Goal: Transaction & Acquisition: Purchase product/service

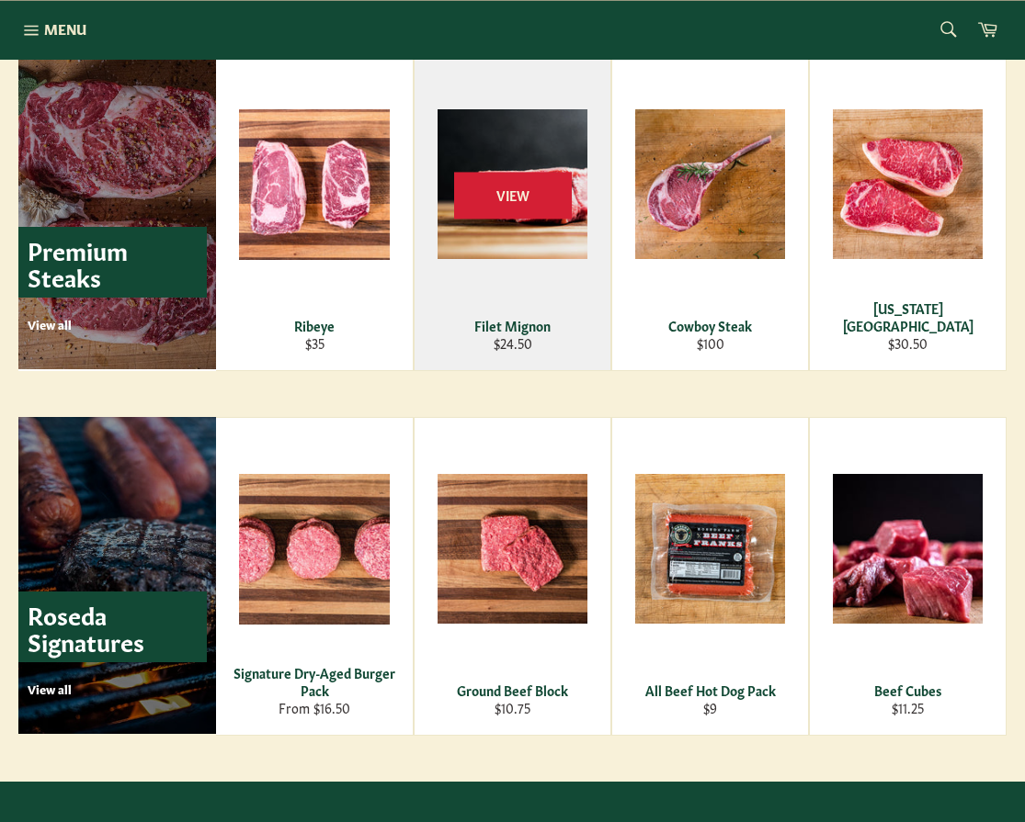
scroll to position [2254, 0]
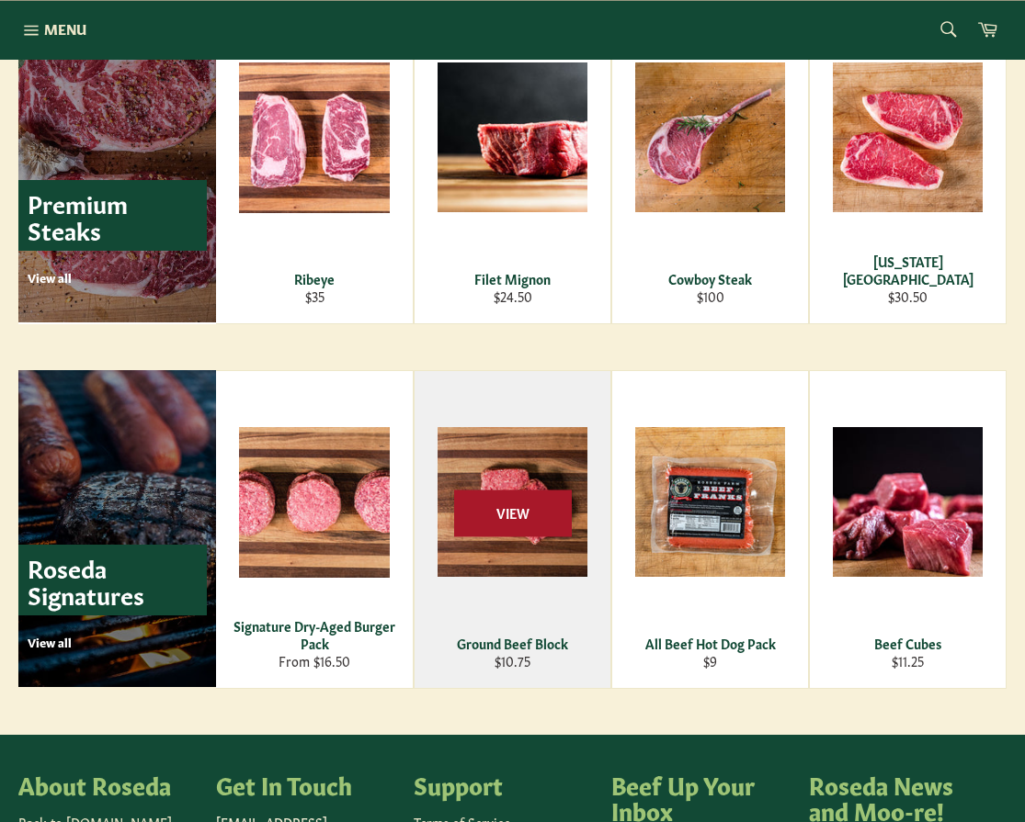
click at [496, 527] on span "View" at bounding box center [513, 513] width 118 height 47
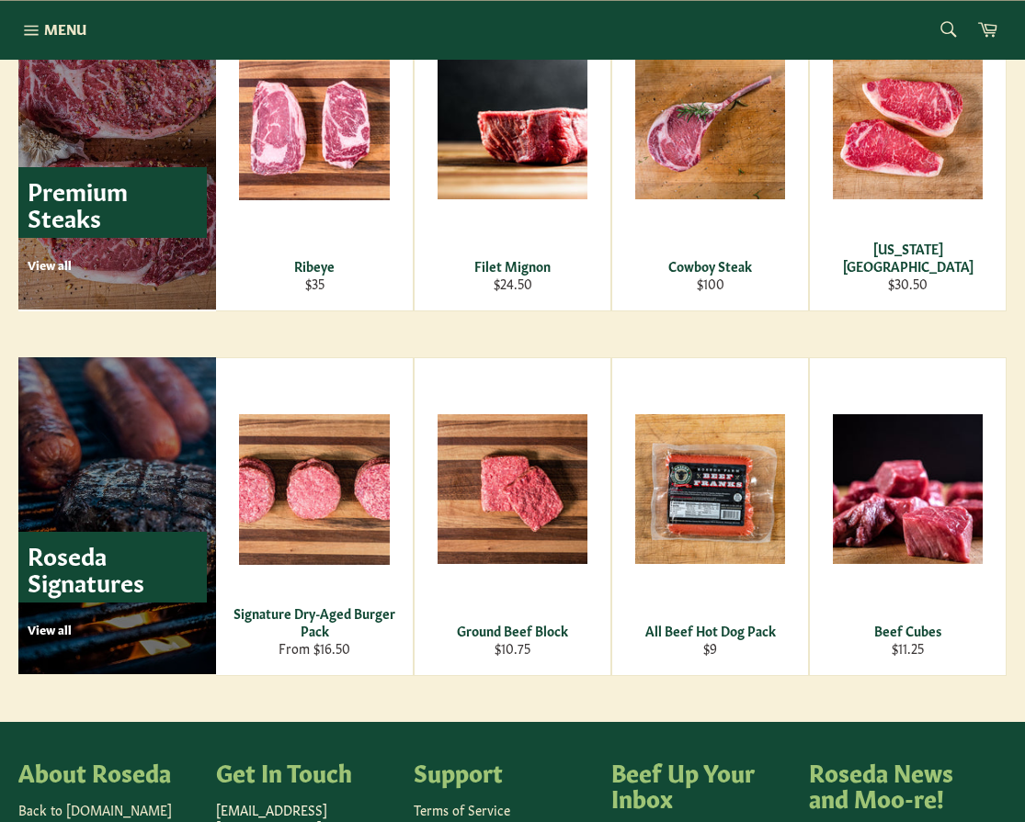
scroll to position [2293, 0]
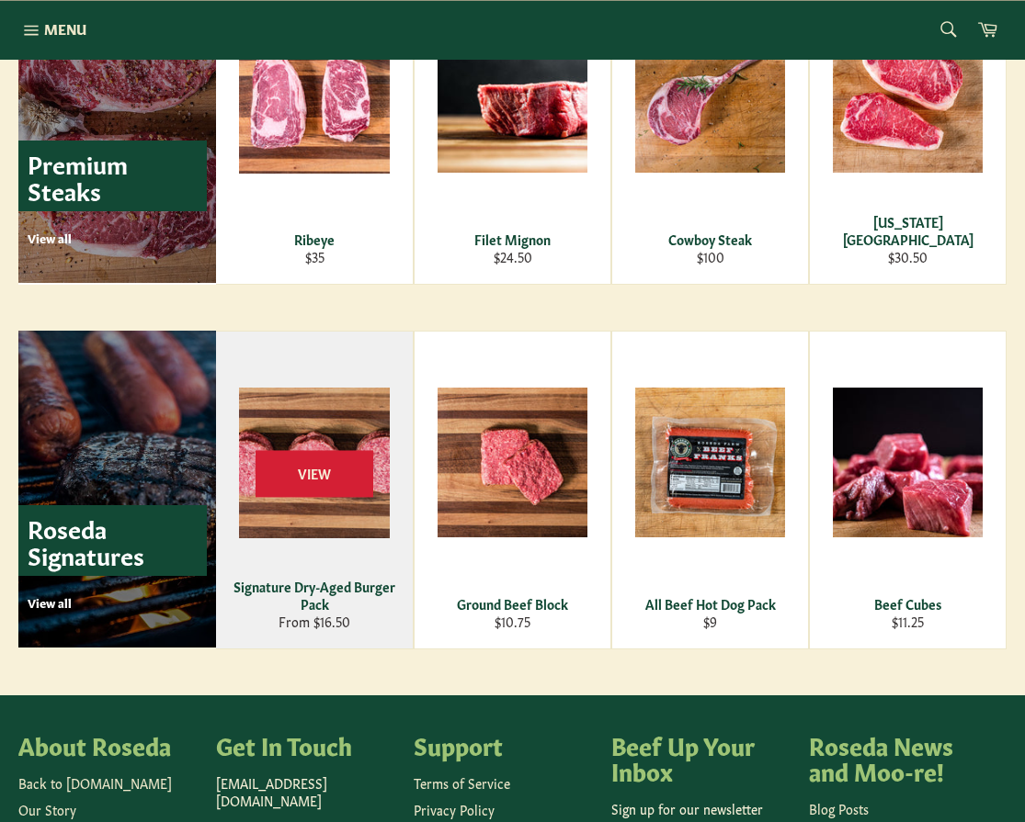
click at [341, 504] on div "View" at bounding box center [314, 490] width 197 height 317
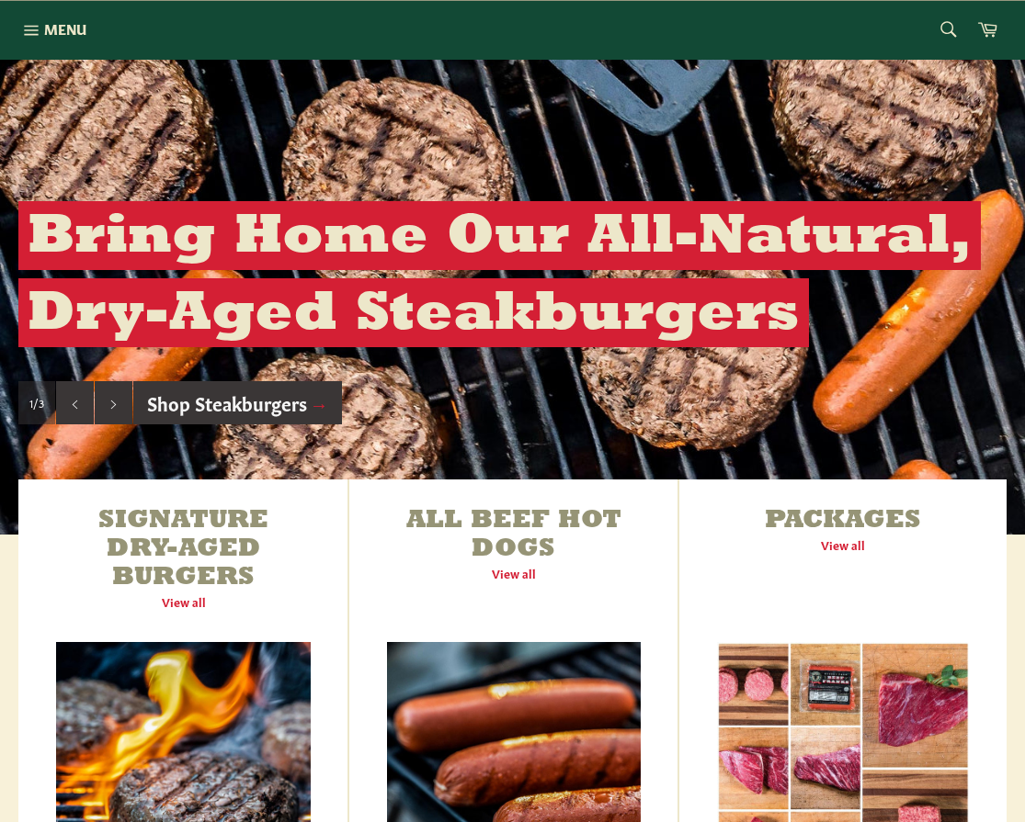
scroll to position [323, 0]
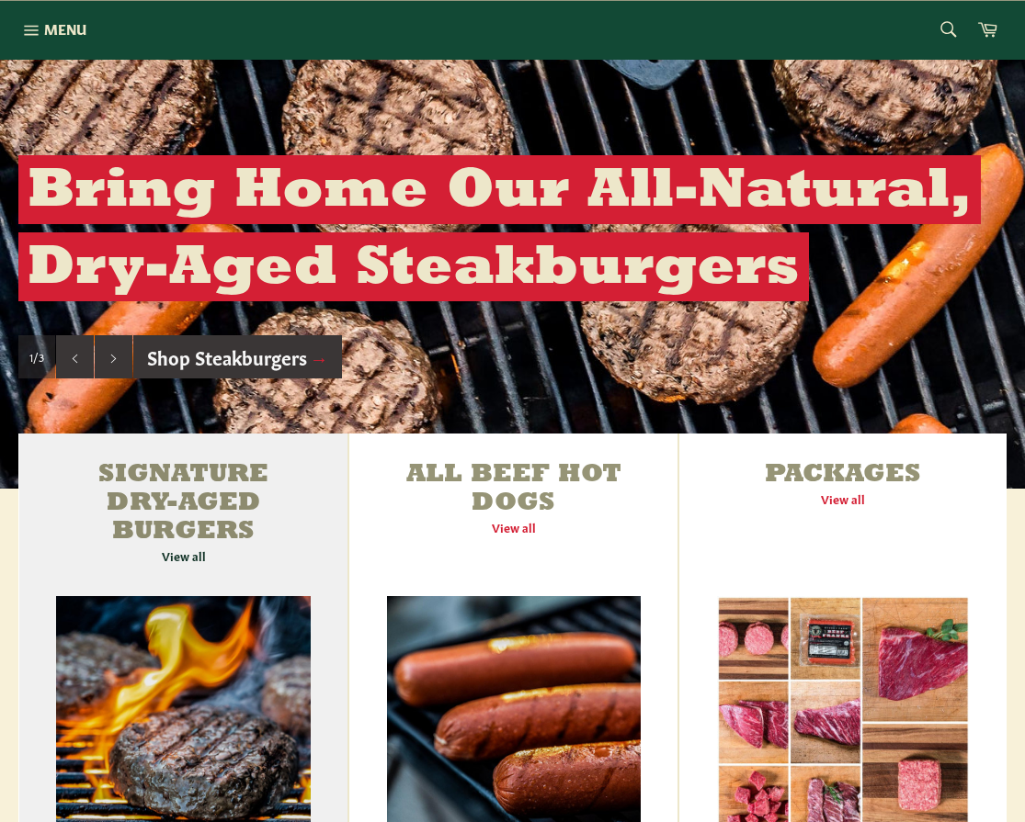
click at [173, 549] on link "Signature Dry-Aged Burgers View all" at bounding box center [182, 661] width 329 height 455
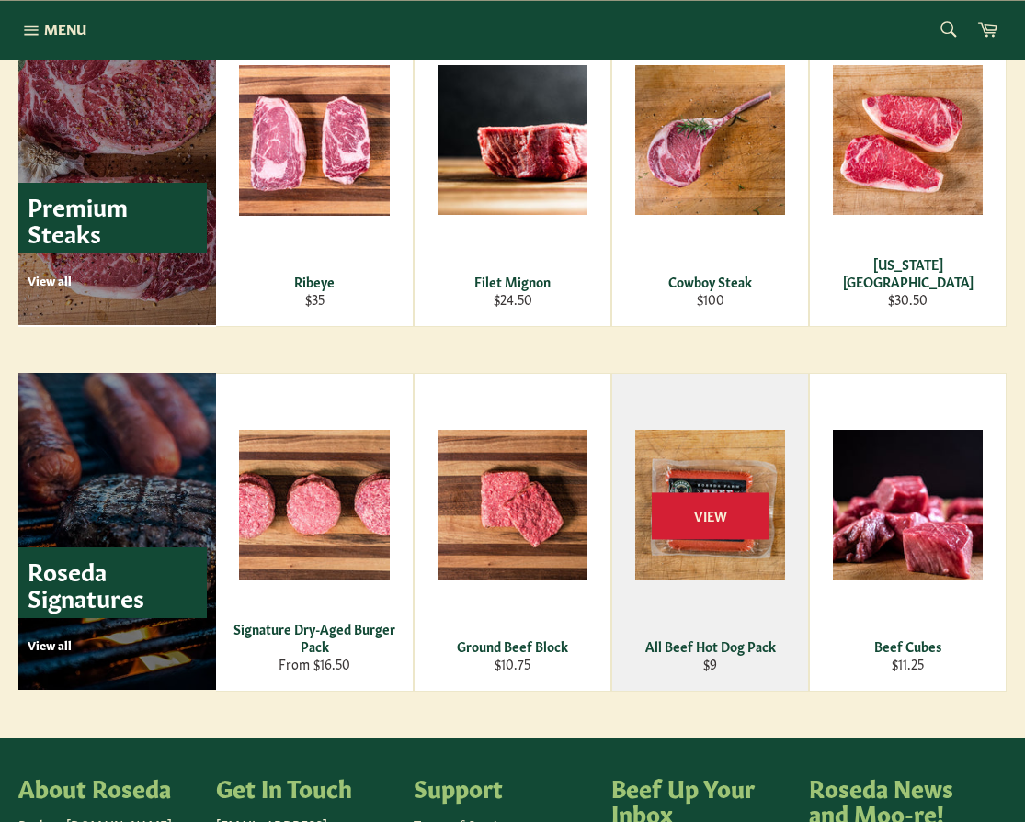
scroll to position [2249, 0]
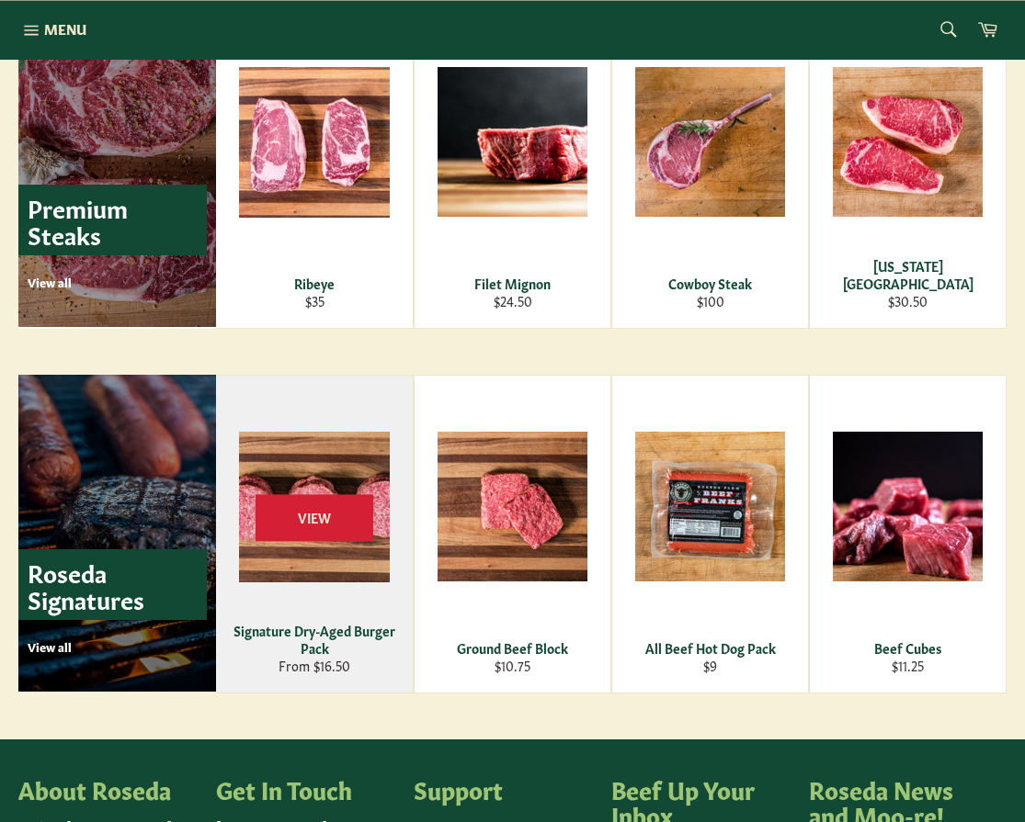
click at [322, 545] on div "View" at bounding box center [314, 534] width 197 height 317
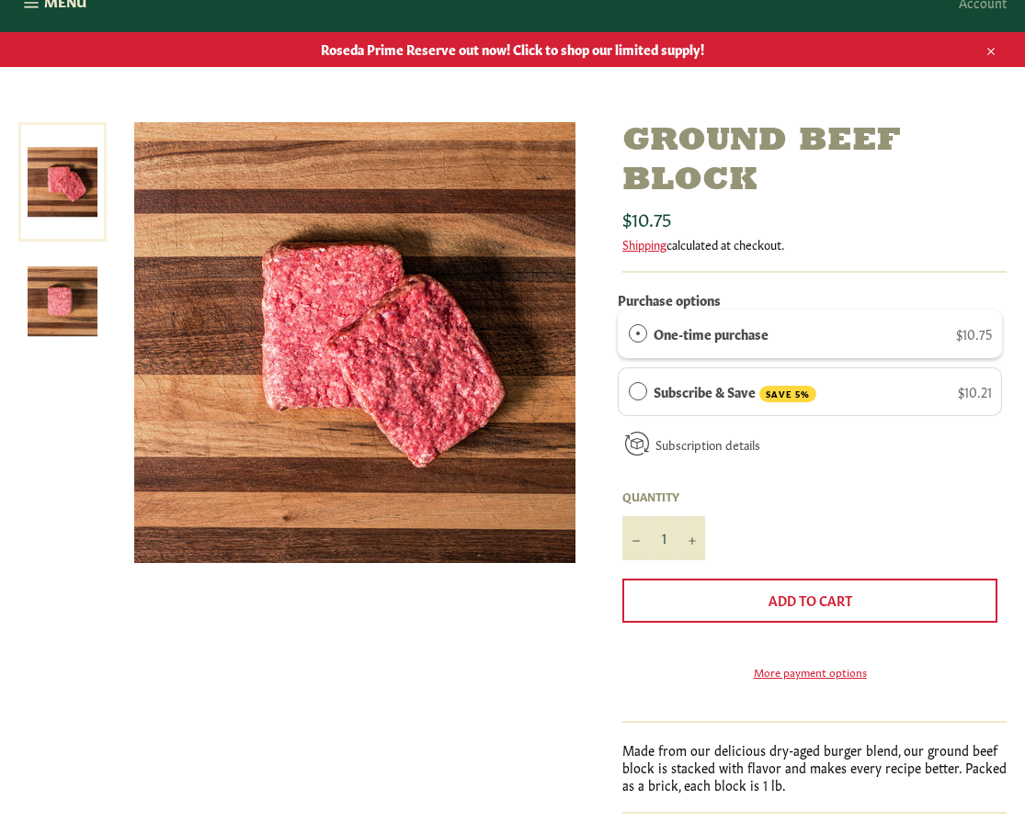
scroll to position [195, 0]
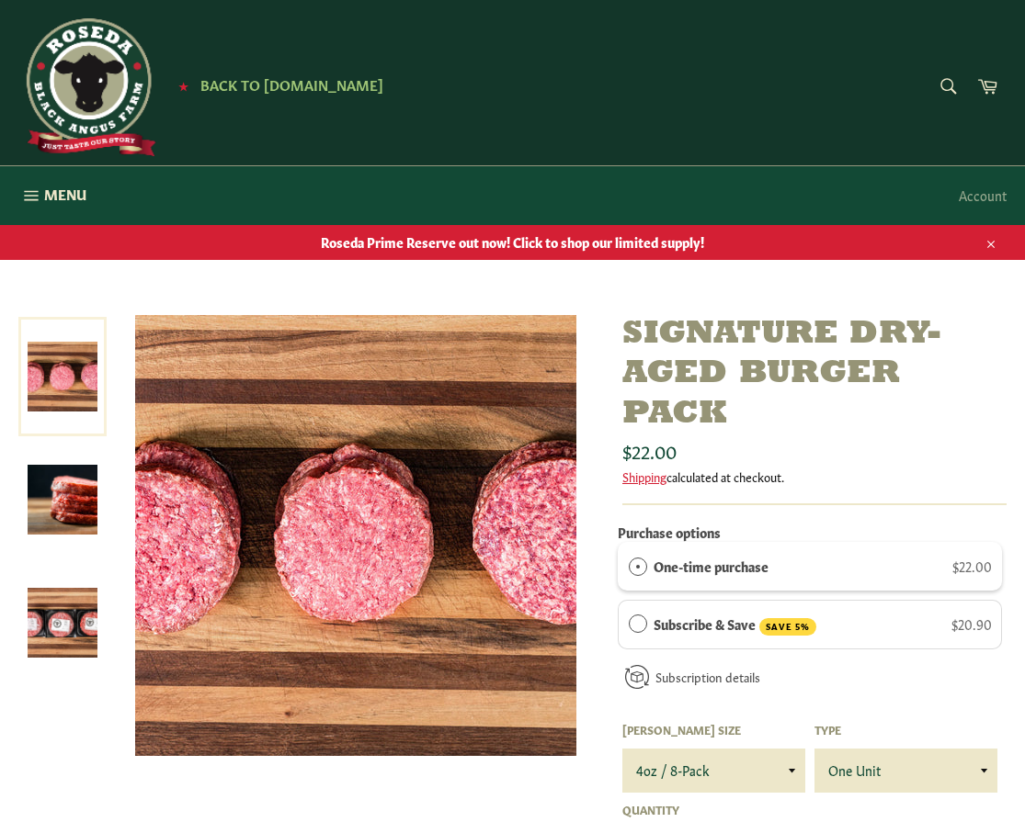
click at [68, 629] on img at bounding box center [63, 623] width 70 height 70
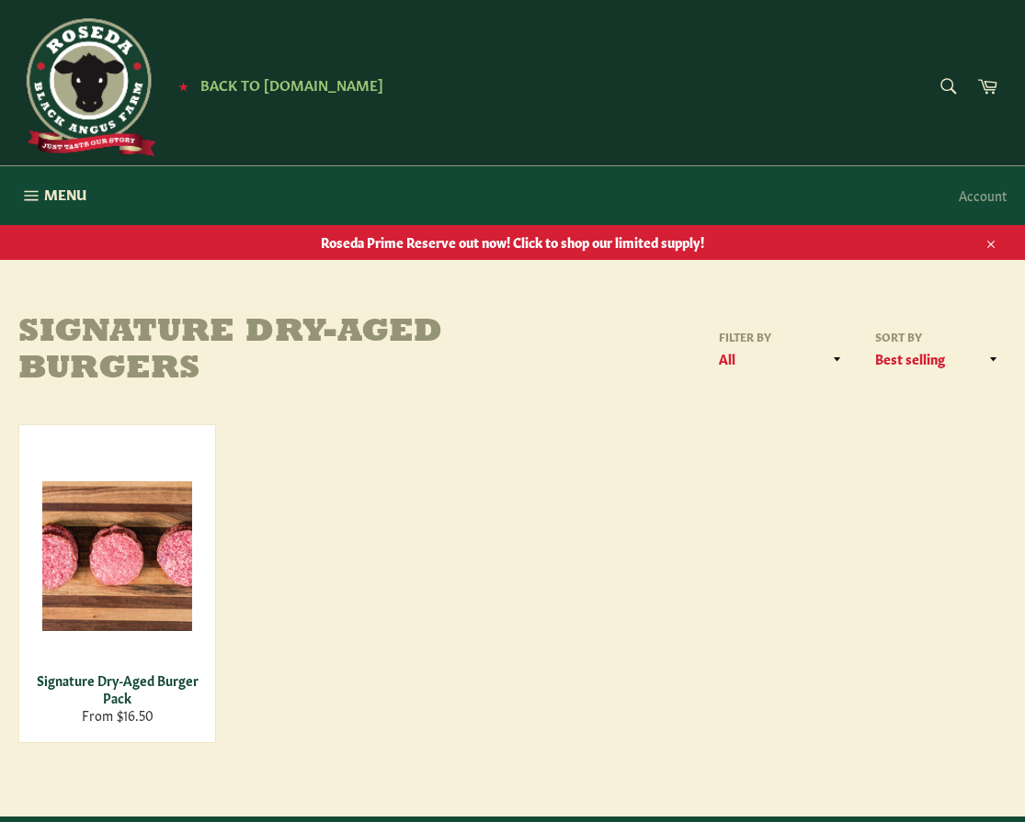
click at [173, 549] on link "Signature Dry-Aged Burger Pack From $16.50 View" at bounding box center [117, 584] width 198 height 319
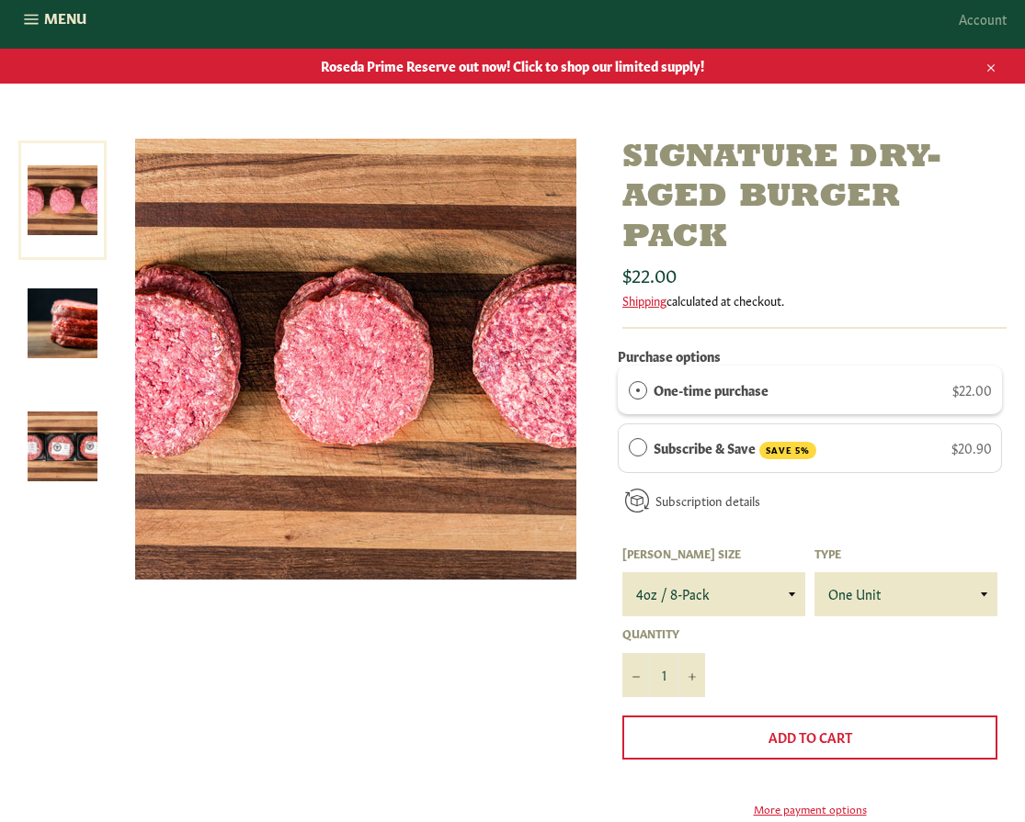
scroll to position [178, 0]
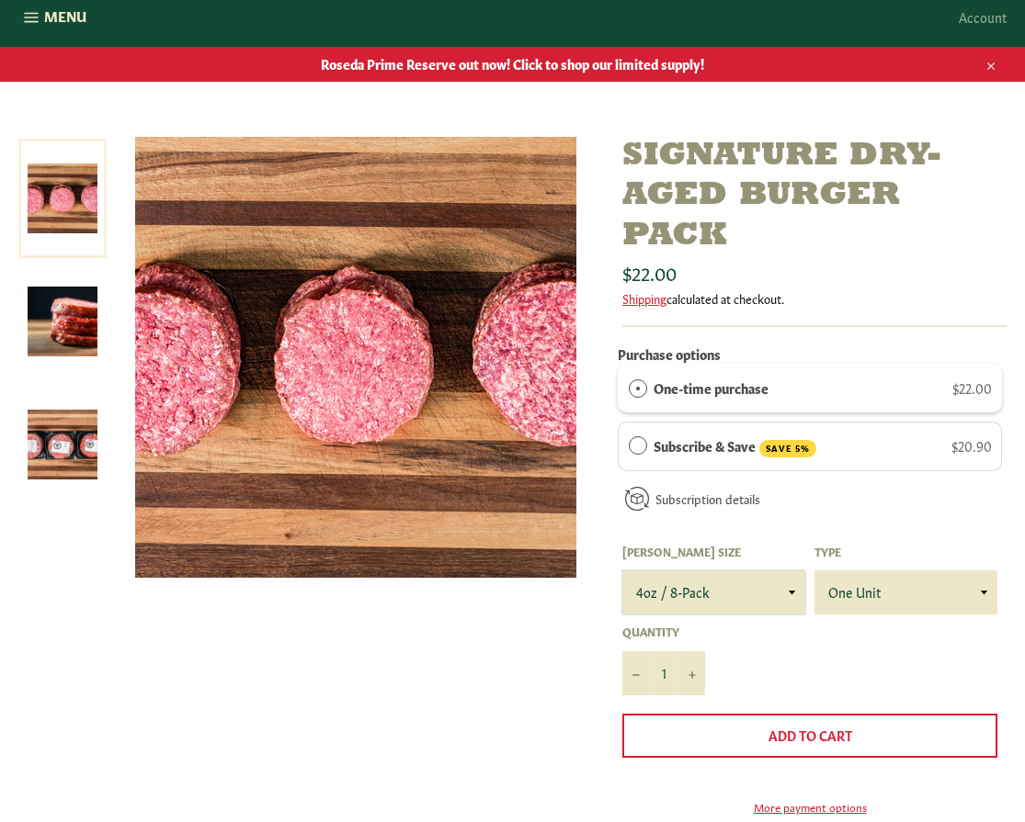
select select "6oz / 4-Pack"
click at [59, 452] on img at bounding box center [63, 445] width 70 height 70
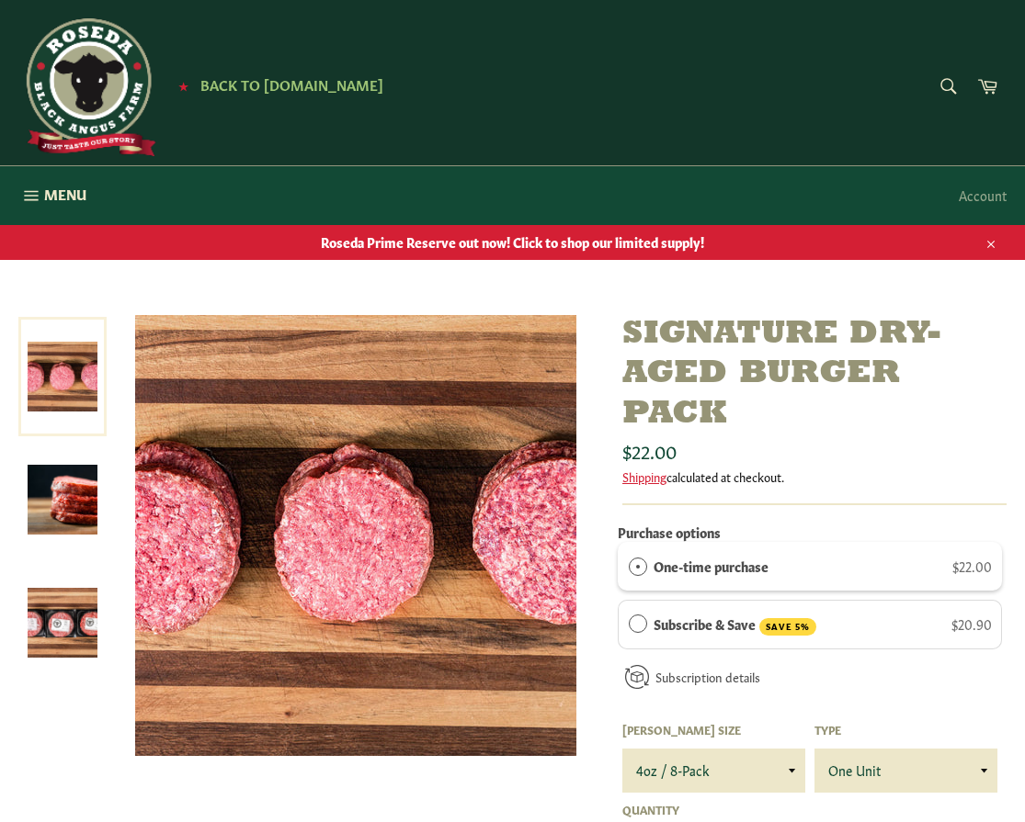
click at [58, 633] on img at bounding box center [63, 623] width 70 height 70
